Goal: Transaction & Acquisition: Obtain resource

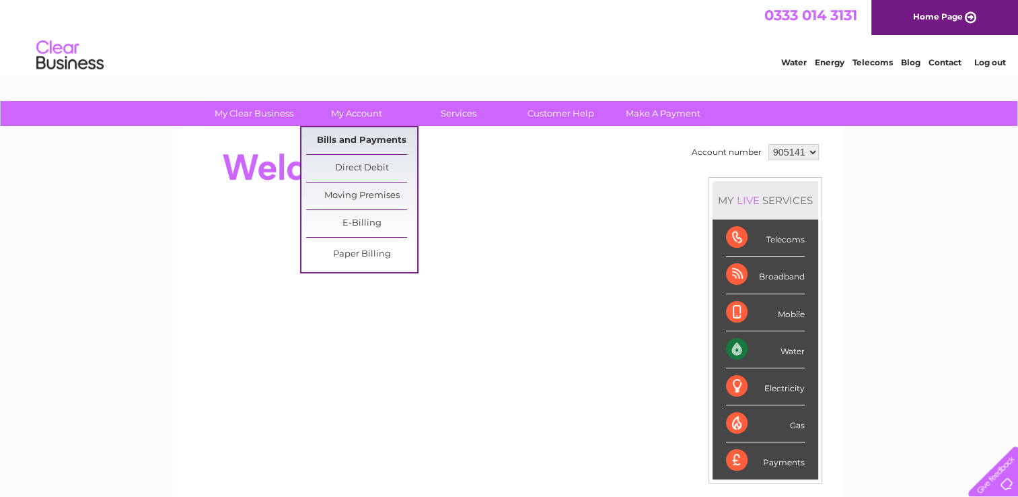
click at [355, 141] on link "Bills and Payments" at bounding box center [361, 140] width 111 height 27
click at [353, 147] on link "Bills and Payments" at bounding box center [361, 140] width 111 height 27
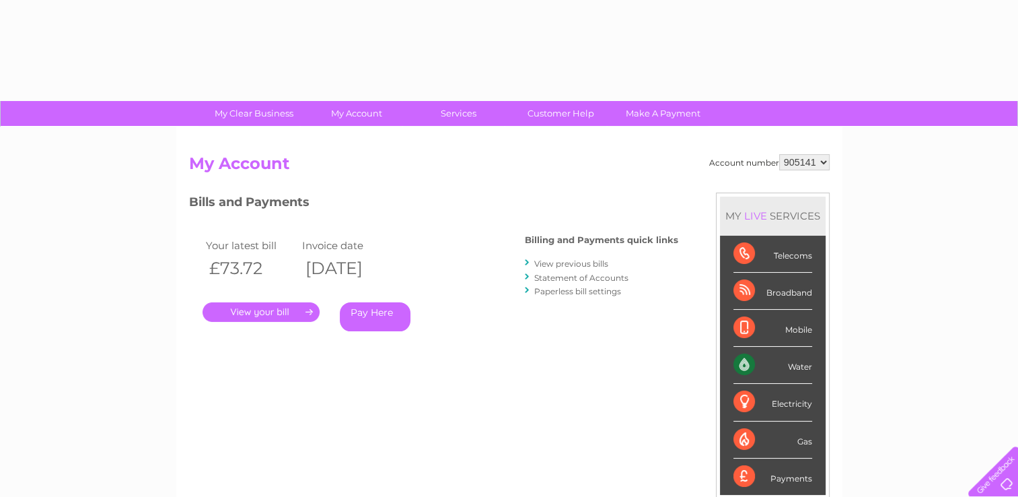
click at [598, 265] on link "View previous bills" at bounding box center [571, 263] width 74 height 10
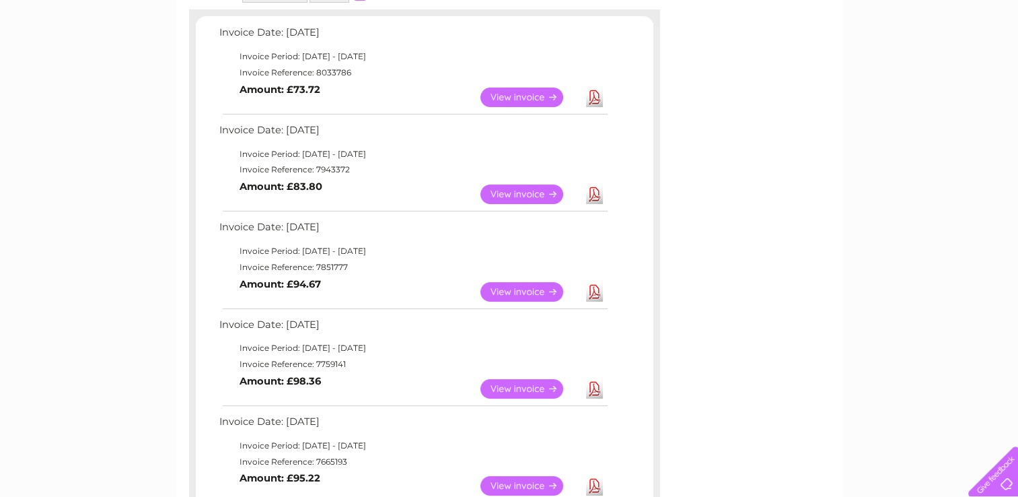
scroll to position [234, 0]
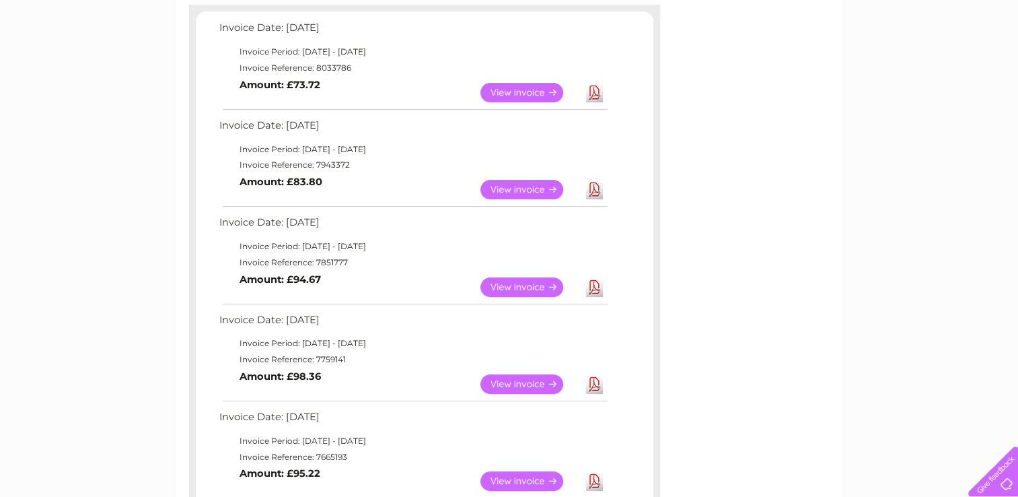
click at [593, 287] on link "Download" at bounding box center [594, 287] width 17 height 20
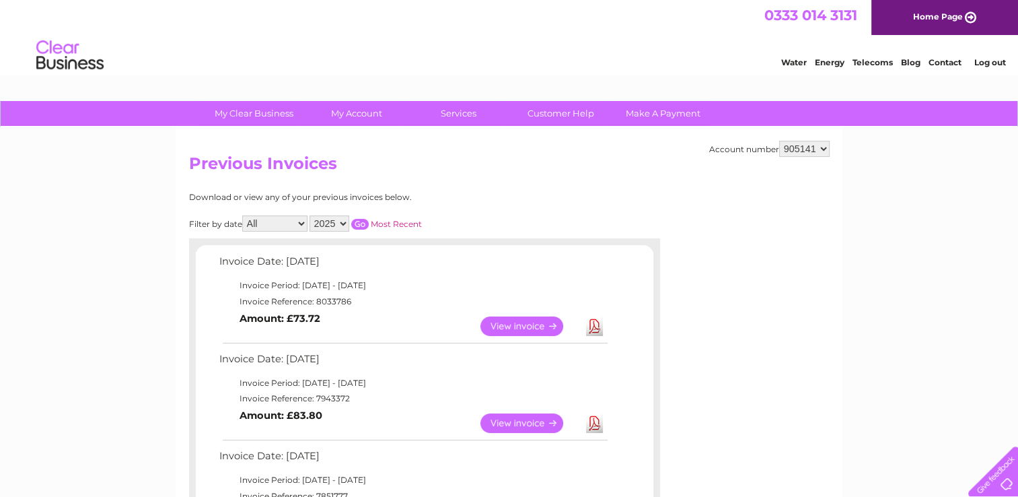
click at [988, 68] on li "Log out" at bounding box center [990, 62] width 40 height 17
click at [988, 61] on link "Log out" at bounding box center [990, 62] width 32 height 10
